Goal: Navigation & Orientation: Find specific page/section

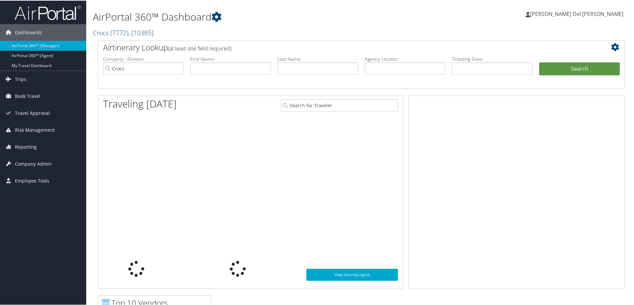
click at [131, 29] on span ", [ 10385 ]" at bounding box center [140, 32] width 25 height 9
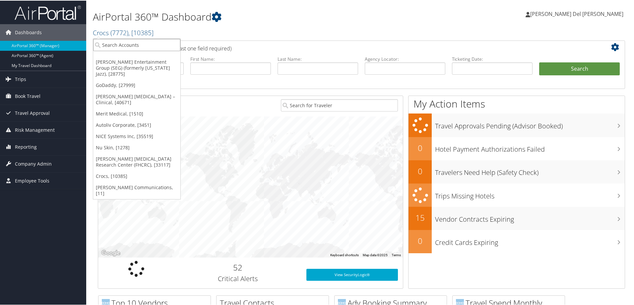
click at [116, 44] on input "search" at bounding box center [136, 44] width 87 height 12
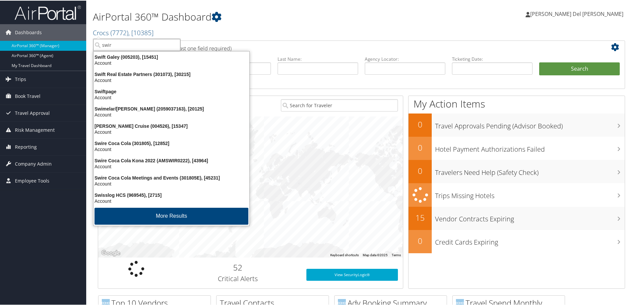
type input "swire"
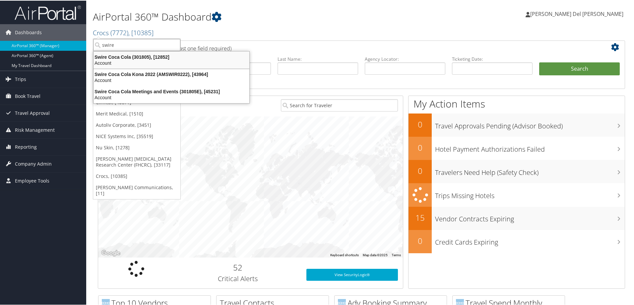
click at [123, 63] on div "Account" at bounding box center [171, 62] width 164 height 6
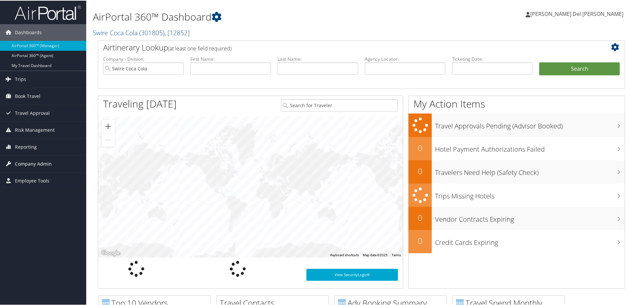
click at [38, 163] on span "Company Admin" at bounding box center [33, 163] width 37 height 17
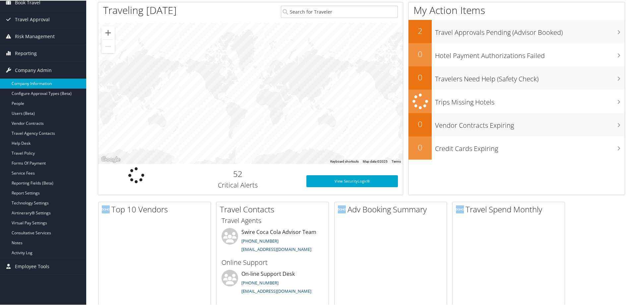
scroll to position [99, 0]
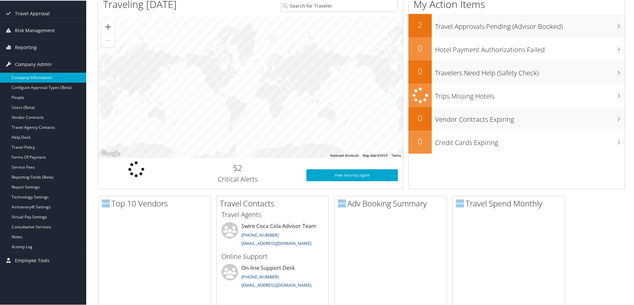
click at [37, 79] on link "Company Information" at bounding box center [43, 77] width 86 height 10
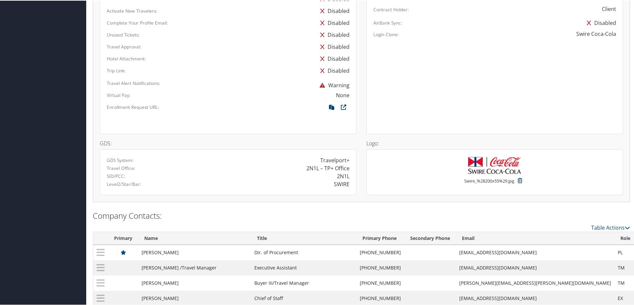
scroll to position [425, 0]
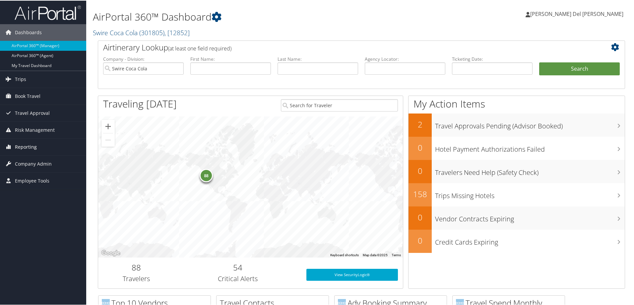
click at [30, 146] on span "Reporting" at bounding box center [26, 146] width 22 height 17
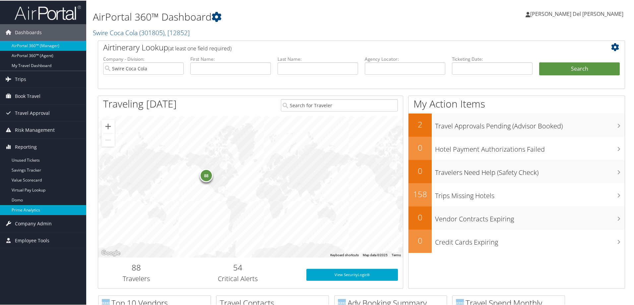
click at [22, 207] on link "Prime Analytics" at bounding box center [43, 209] width 86 height 10
click at [168, 32] on span ", [ 12852 ]" at bounding box center [176, 32] width 25 height 9
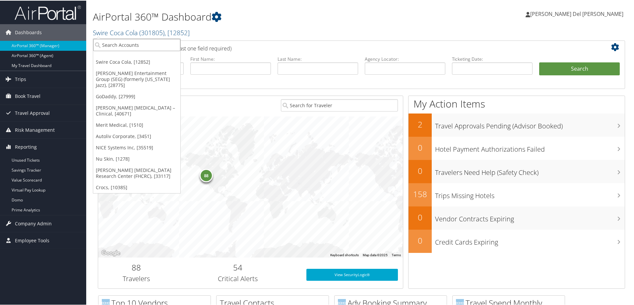
click at [119, 44] on input "search" at bounding box center [136, 44] width 87 height 12
type input "arup"
click at [118, 55] on div "Arup Laboratory (044800), [4]" at bounding box center [152, 56] width 126 height 6
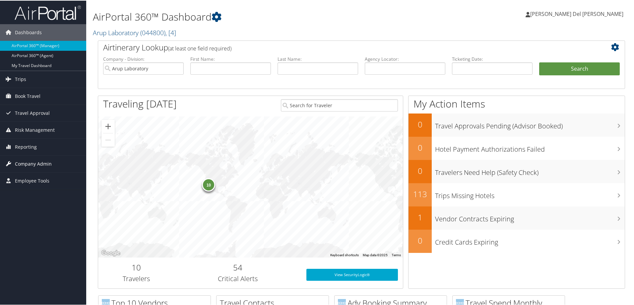
click at [24, 165] on span "Company Admin" at bounding box center [33, 163] width 37 height 17
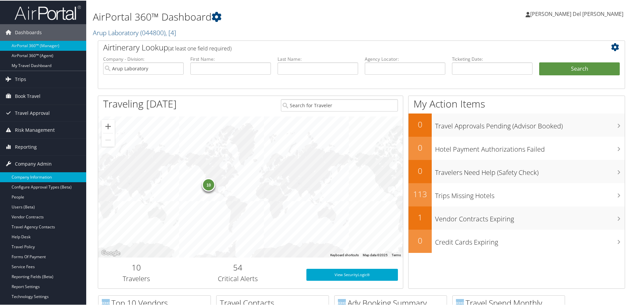
click at [36, 175] on link "Company Information" at bounding box center [43, 176] width 86 height 10
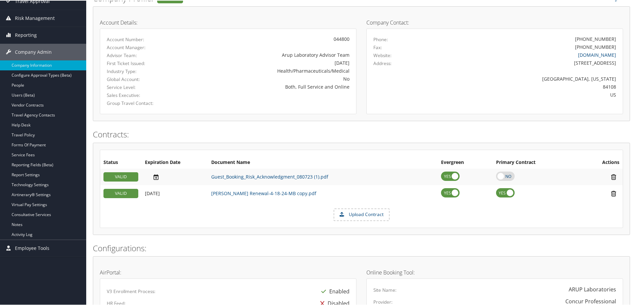
scroll to position [99, 0]
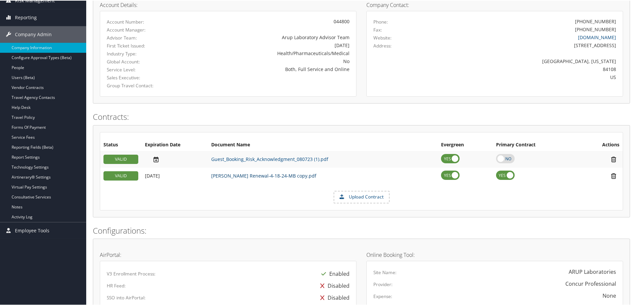
click at [254, 174] on link "[PERSON_NAME] Renewal-4-18-24-MB copy.pdf" at bounding box center [263, 175] width 105 height 6
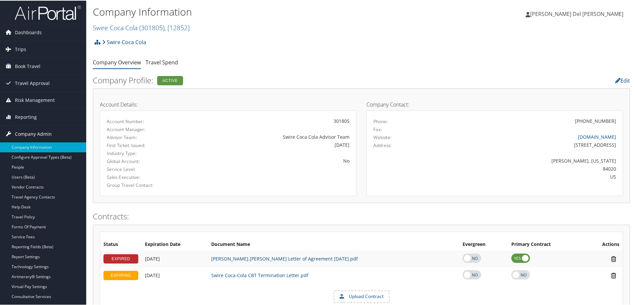
click at [33, 132] on span "Company Admin" at bounding box center [33, 133] width 37 height 17
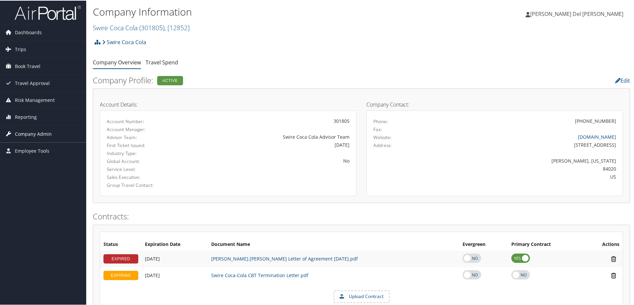
click at [34, 134] on span "Company Admin" at bounding box center [33, 133] width 37 height 17
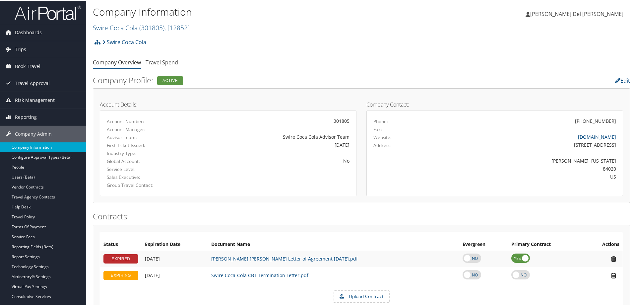
click at [33, 147] on link "Company Information" at bounding box center [43, 147] width 86 height 10
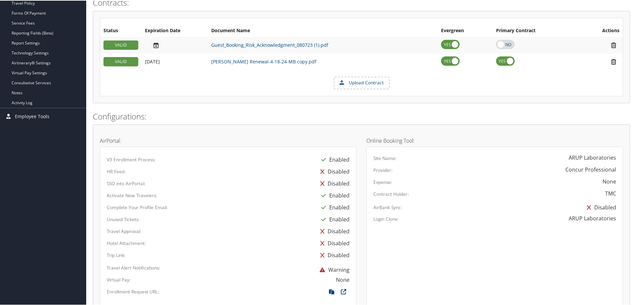
scroll to position [81, 0]
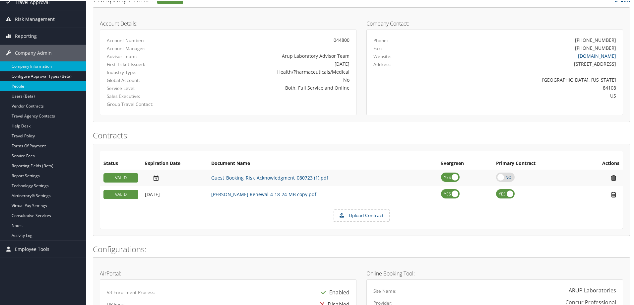
click at [20, 88] on link "People" at bounding box center [43, 86] width 86 height 10
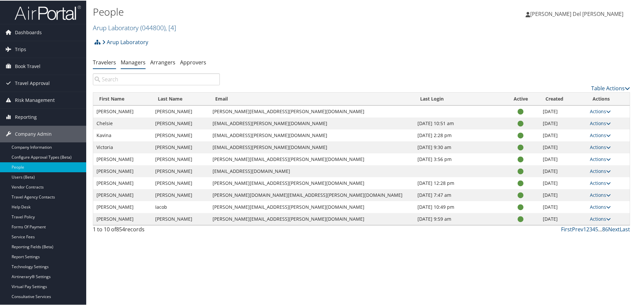
click at [134, 61] on link "Managers" at bounding box center [133, 61] width 25 height 7
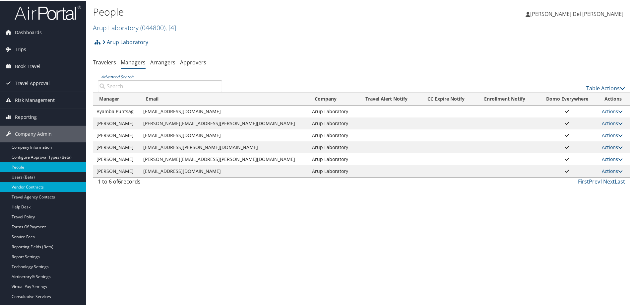
click at [28, 188] on link "Vendor Contracts" at bounding box center [43, 186] width 86 height 10
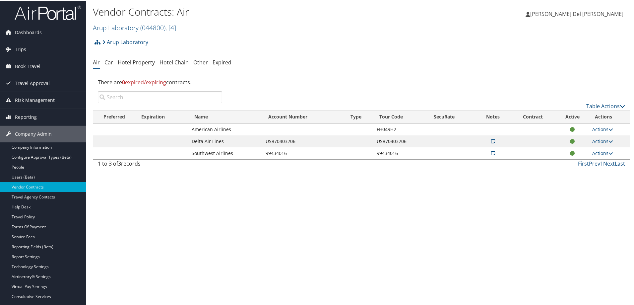
click at [482, 141] on td at bounding box center [493, 141] width 34 height 12
click at [491, 140] on icon at bounding box center [493, 140] width 4 height 5
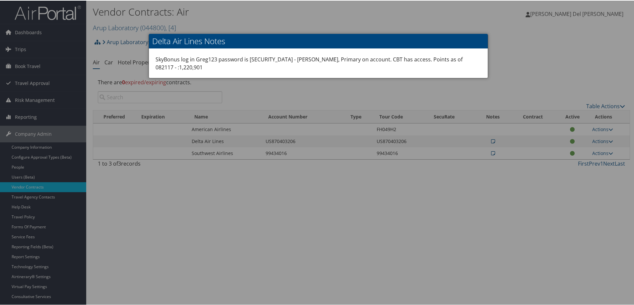
click at [576, 45] on div at bounding box center [318, 152] width 636 height 305
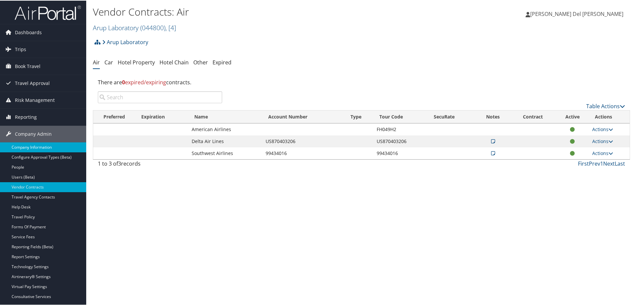
click at [25, 149] on link "Company Information" at bounding box center [43, 147] width 86 height 10
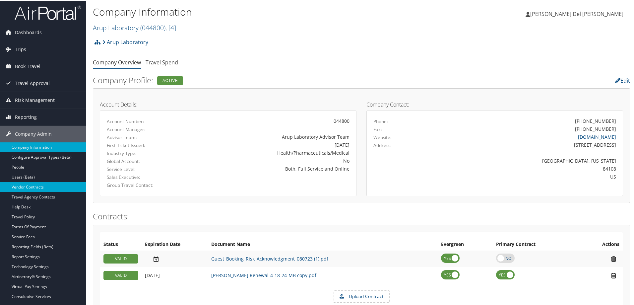
click at [26, 186] on link "Vendor Contracts" at bounding box center [43, 186] width 86 height 10
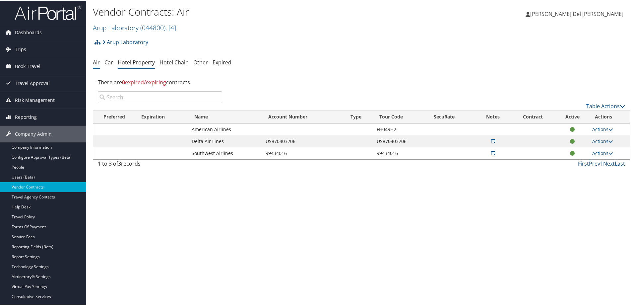
click at [141, 63] on link "Hotel Property" at bounding box center [136, 61] width 37 height 7
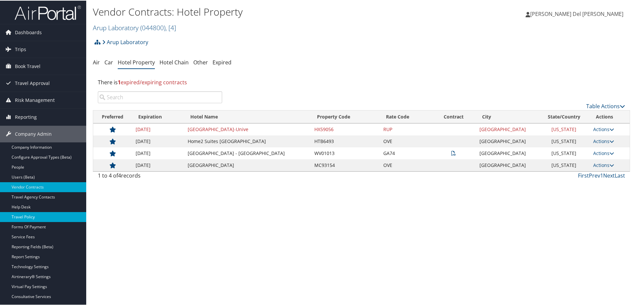
click at [31, 216] on link "Travel Policy" at bounding box center [43, 216] width 86 height 10
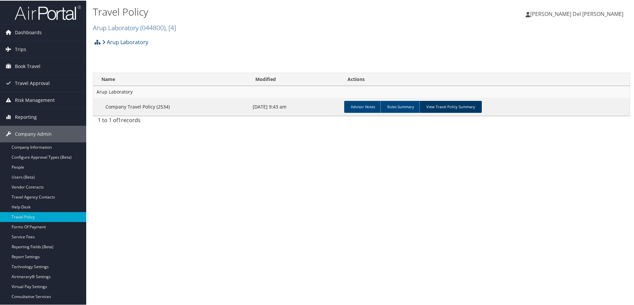
click at [468, 105] on link "View Travel Policy Summary" at bounding box center [450, 106] width 62 height 12
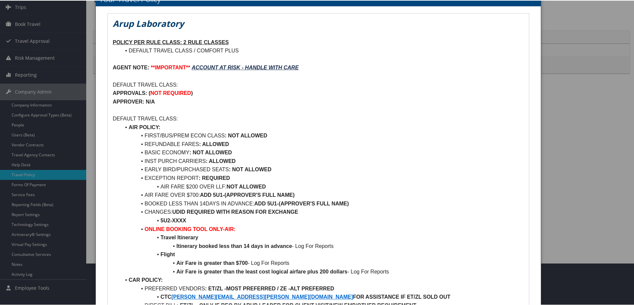
scroll to position [33, 0]
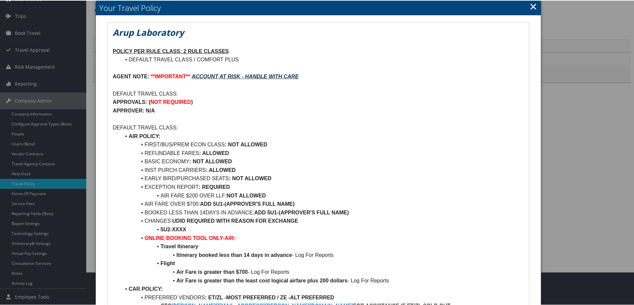
click at [532, 7] on link "×" at bounding box center [533, 5] width 8 height 13
